Goal: Transaction & Acquisition: Purchase product/service

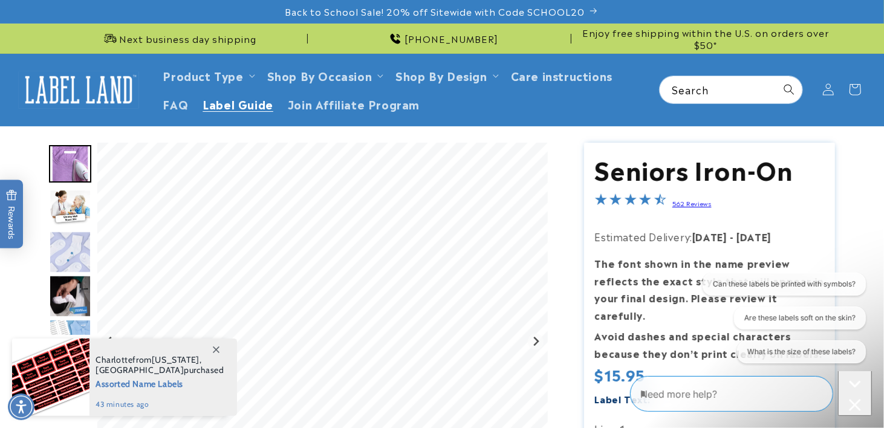
click at [233, 102] on span "Label Guide" at bounding box center [238, 104] width 71 height 14
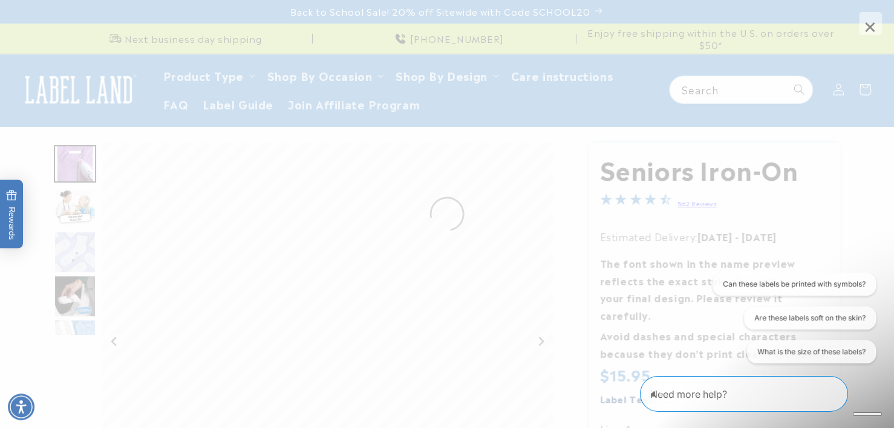
click at [871, 21] on span "×" at bounding box center [870, 23] width 23 height 23
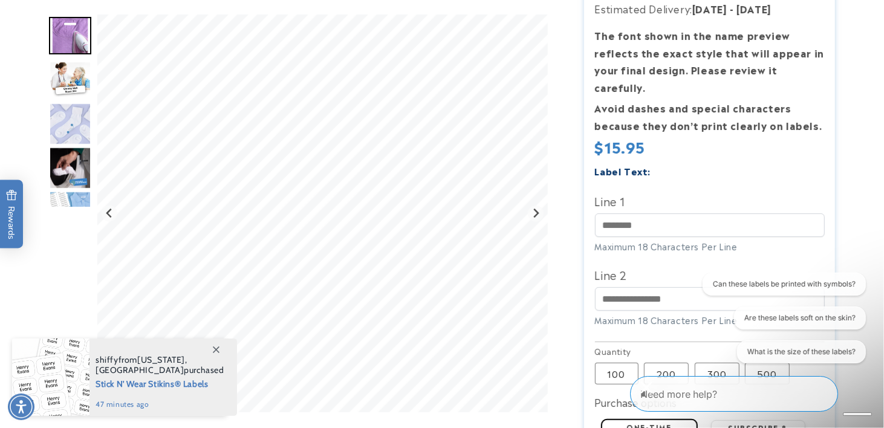
scroll to position [242, 0]
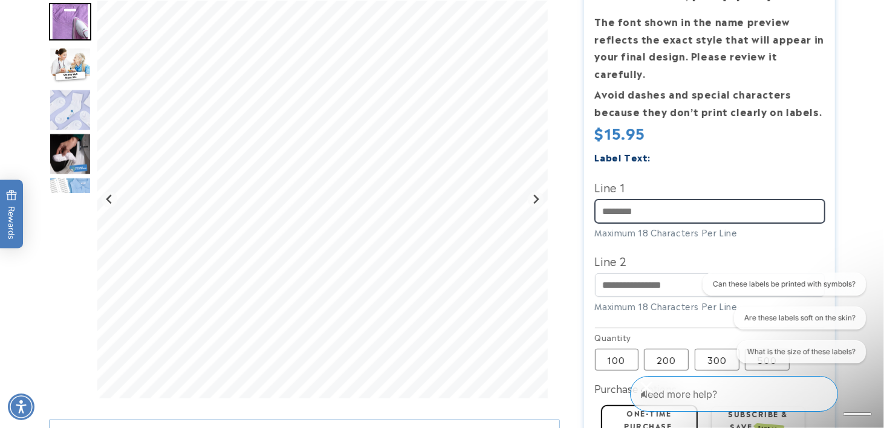
click at [613, 200] on input "Line 1" at bounding box center [710, 212] width 230 height 24
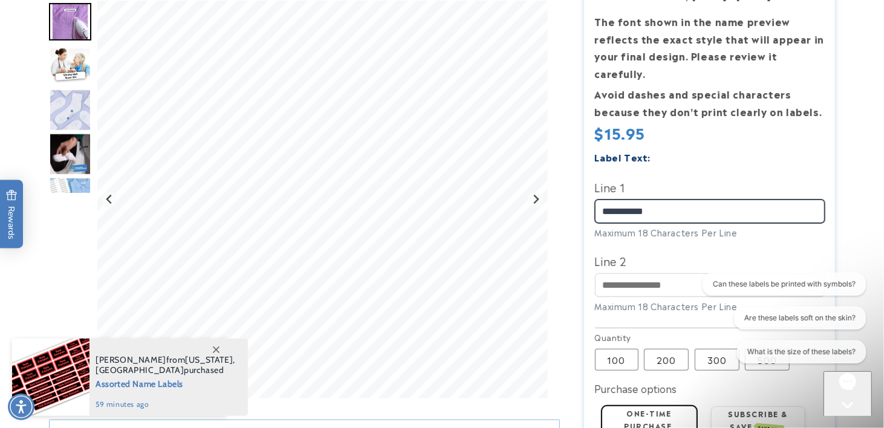
type input "**********"
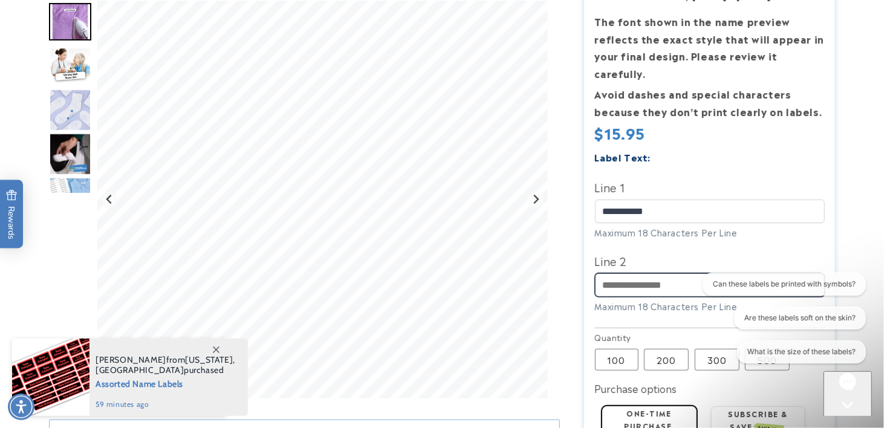
click at [628, 273] on input "Line 2" at bounding box center [710, 285] width 230 height 24
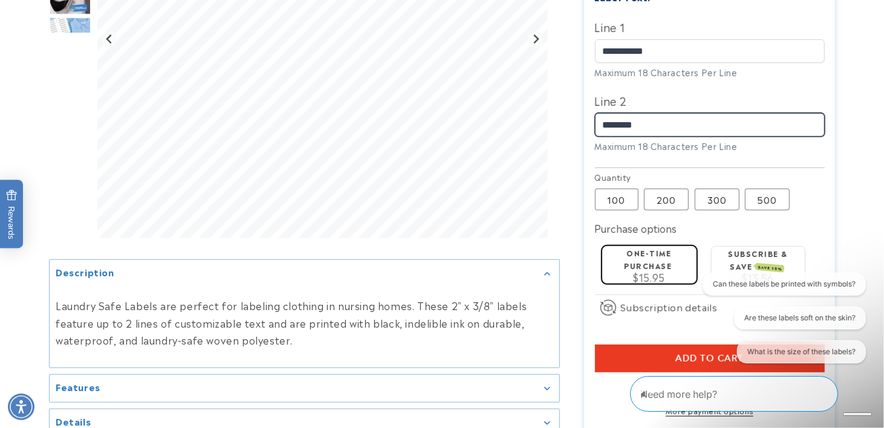
scroll to position [423, 0]
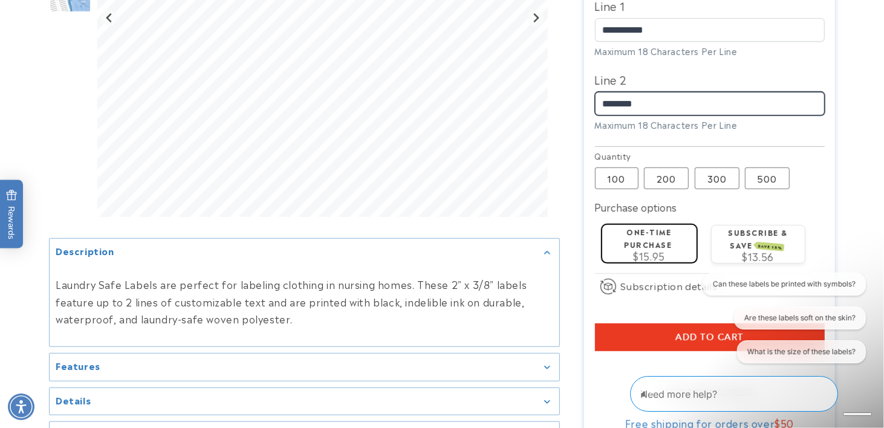
type input "********"
click at [653, 226] on label "One-time purchase" at bounding box center [649, 238] width 48 height 24
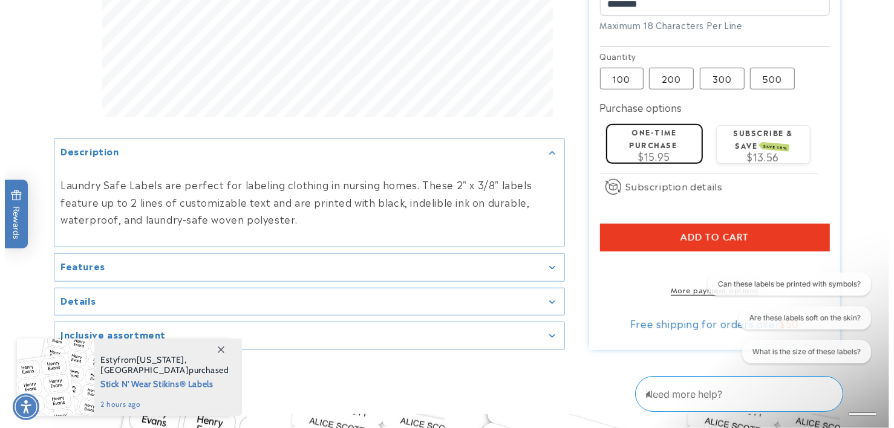
scroll to position [544, 0]
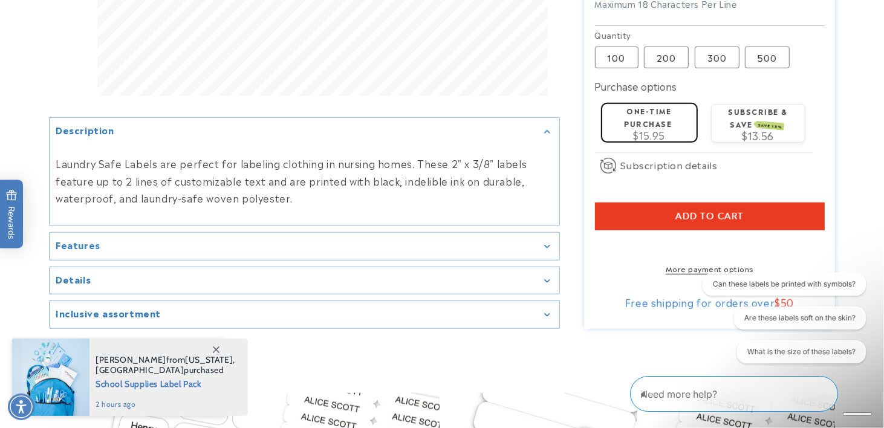
click at [708, 211] on span "Add to cart" at bounding box center [710, 216] width 68 height 11
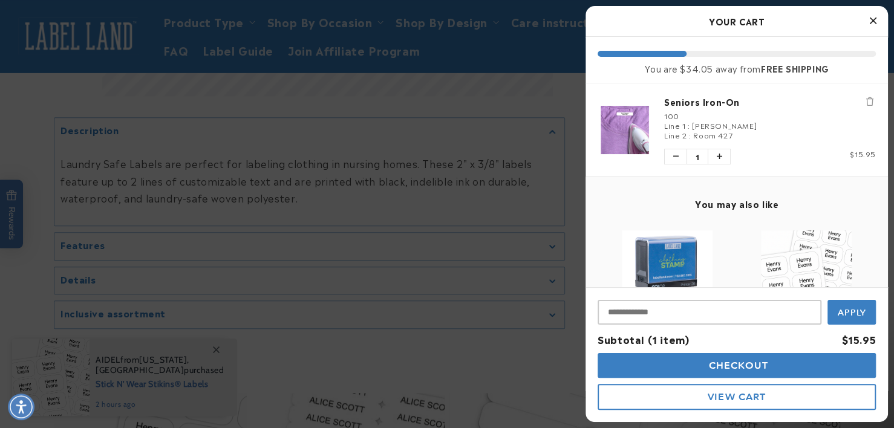
click at [732, 363] on span "Checkout" at bounding box center [737, 365] width 62 height 11
